Goal: Browse casually

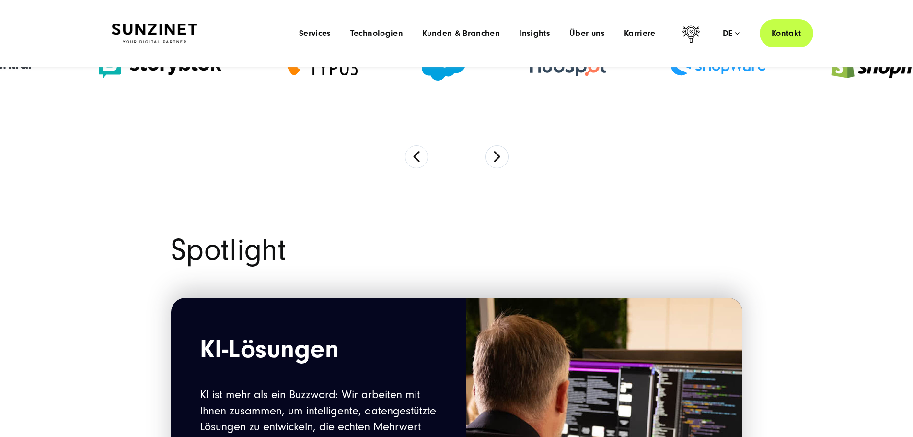
scroll to position [719, 0]
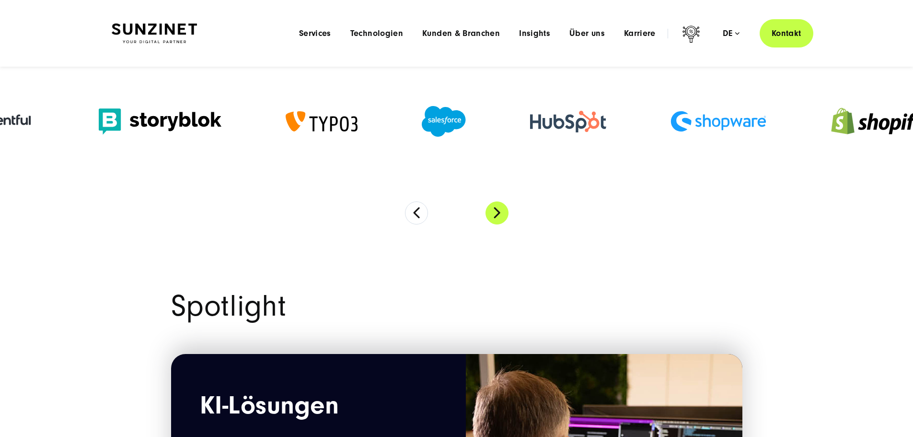
click at [499, 222] on button "Next" at bounding box center [497, 212] width 23 height 23
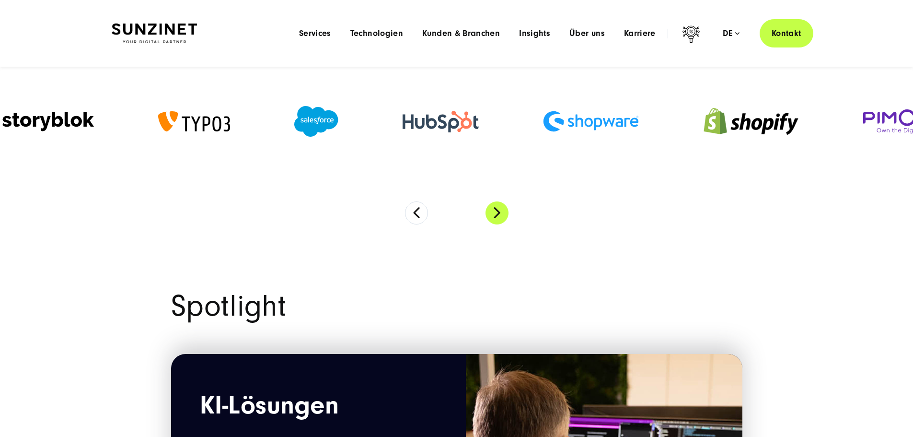
click at [499, 222] on button "Next" at bounding box center [497, 212] width 23 height 23
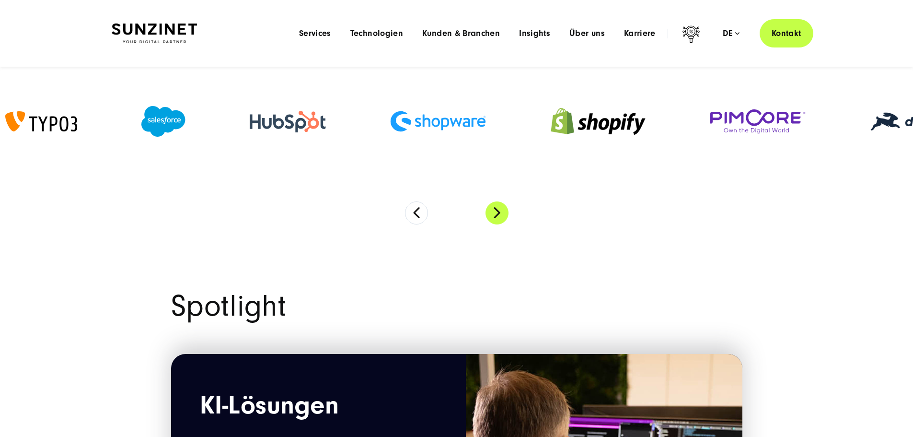
click at [499, 222] on button "Next" at bounding box center [497, 212] width 23 height 23
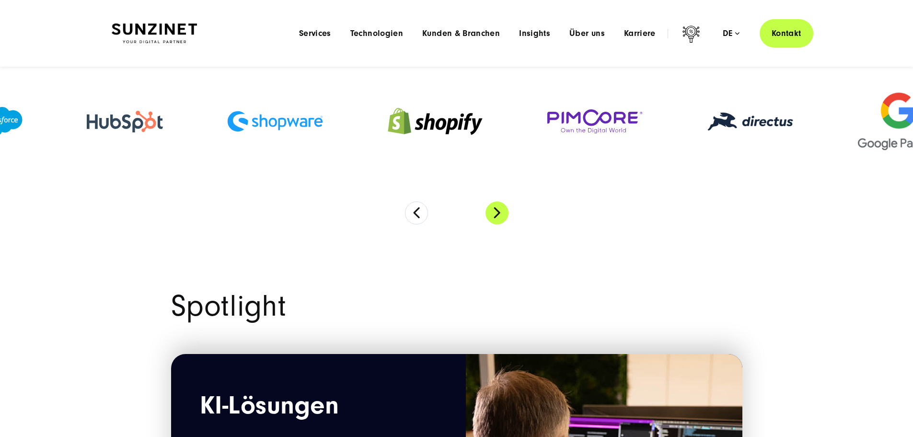
click at [499, 222] on button "Next" at bounding box center [497, 212] width 23 height 23
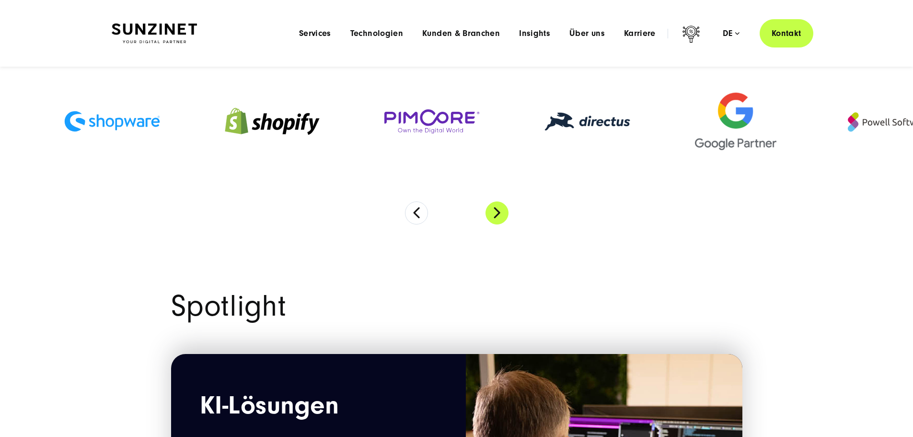
click at [499, 222] on button "Next" at bounding box center [497, 212] width 23 height 23
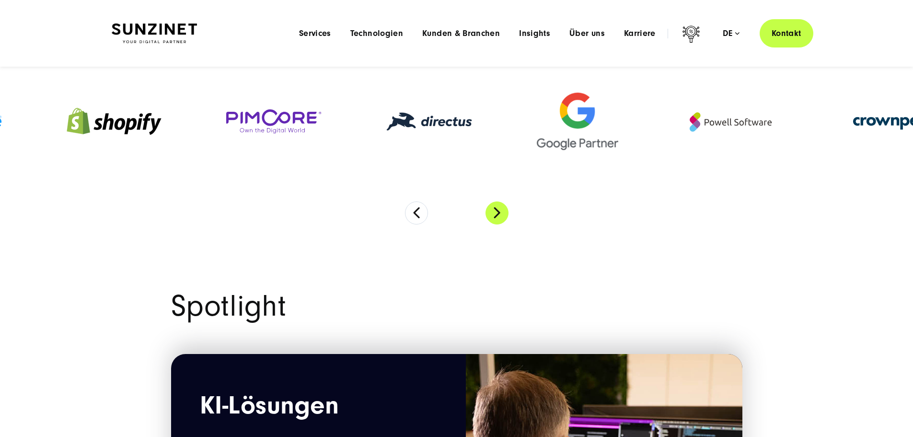
click at [499, 222] on button "Next" at bounding box center [497, 212] width 23 height 23
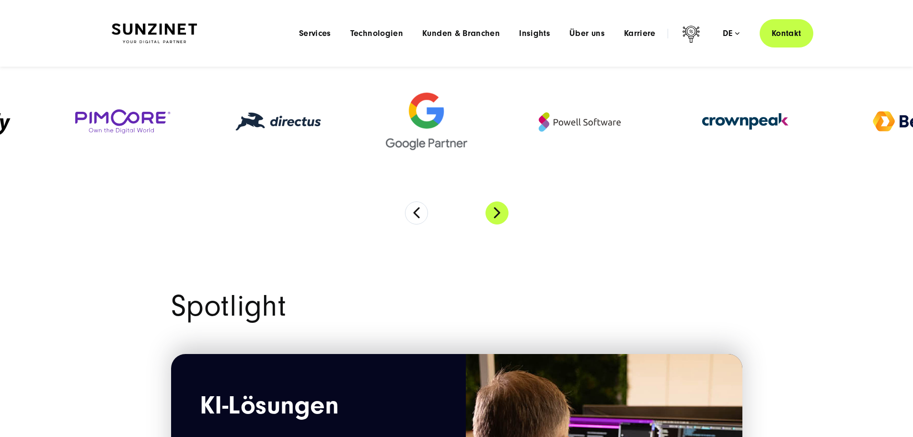
click at [499, 222] on button "Next" at bounding box center [497, 212] width 23 height 23
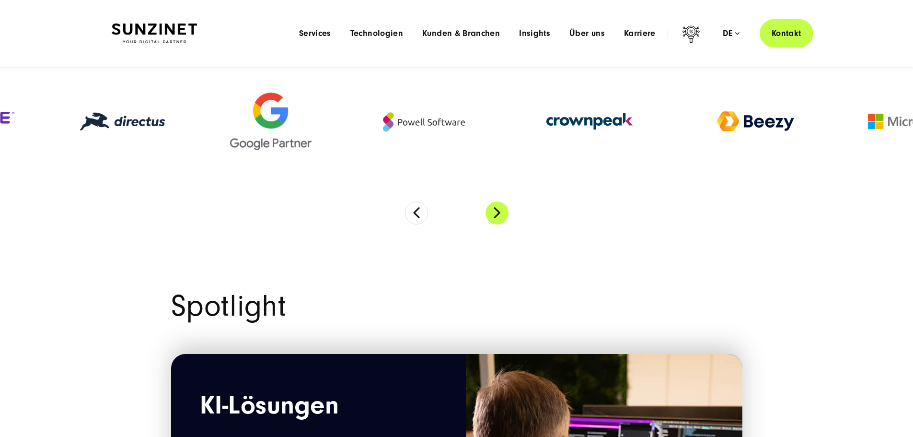
click at [499, 222] on button "Next" at bounding box center [497, 212] width 23 height 23
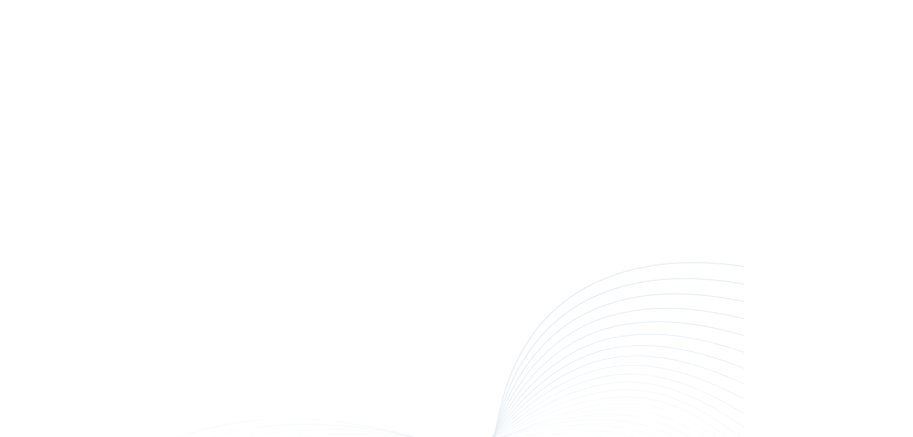
scroll to position [359, 0]
